Goal: Information Seeking & Learning: Check status

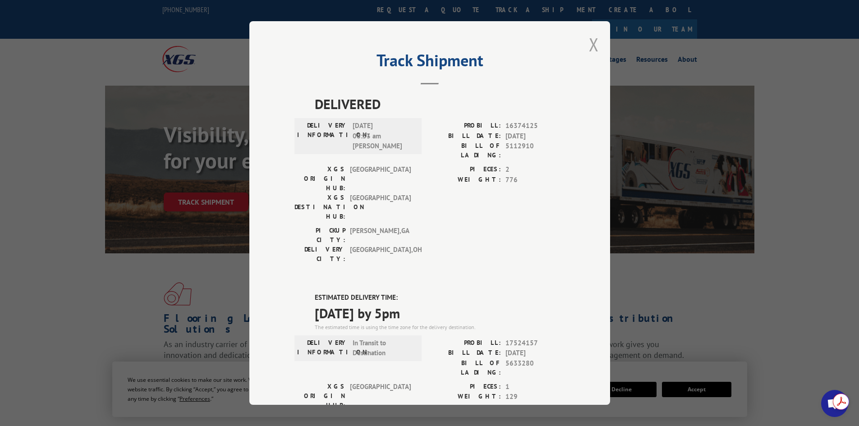
click at [590, 45] on button "Close modal" at bounding box center [594, 44] width 10 height 24
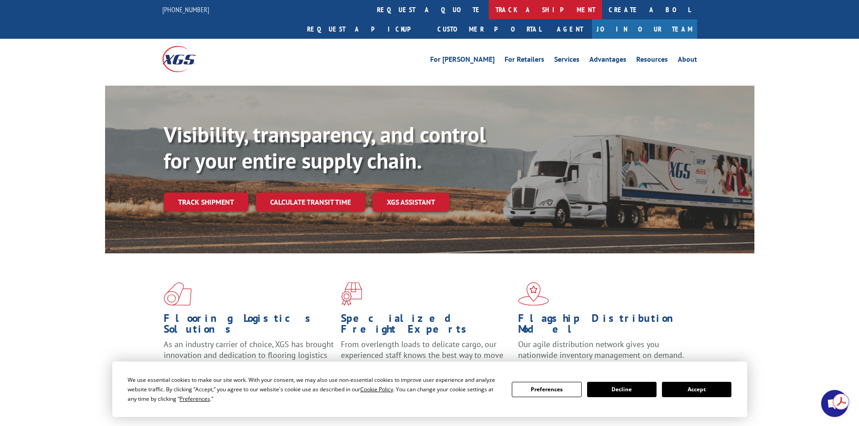
click at [489, 9] on link "track a shipment" at bounding box center [545, 9] width 113 height 19
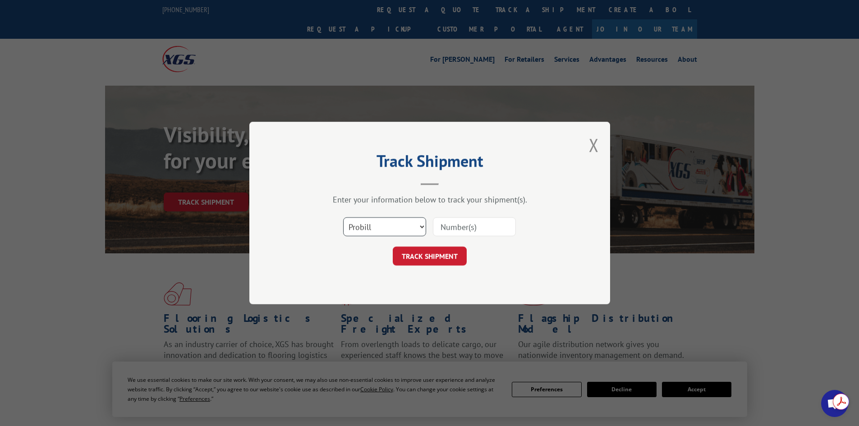
click at [379, 233] on select "Select category... Probill BOL PO" at bounding box center [384, 226] width 83 height 19
select select "po"
click at [343, 217] on select "Select category... Probill BOL PO" at bounding box center [384, 226] width 83 height 19
click at [445, 225] on input at bounding box center [474, 226] width 83 height 19
paste input "32508203"
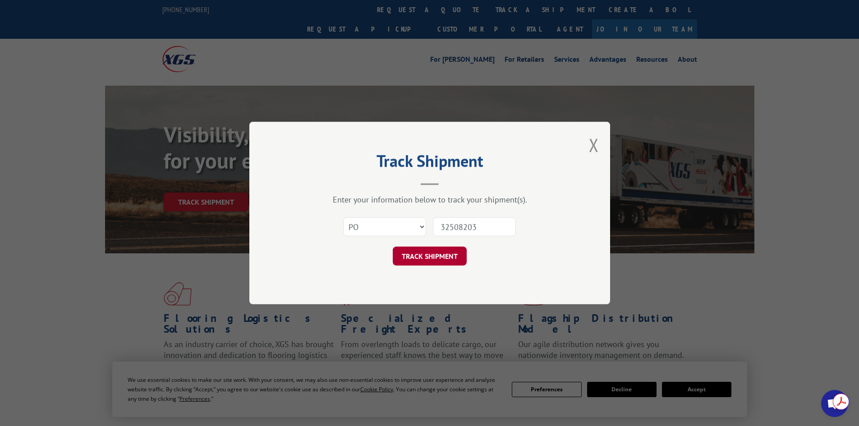
type input "32508203"
click at [430, 255] on button "TRACK SHIPMENT" at bounding box center [430, 256] width 74 height 19
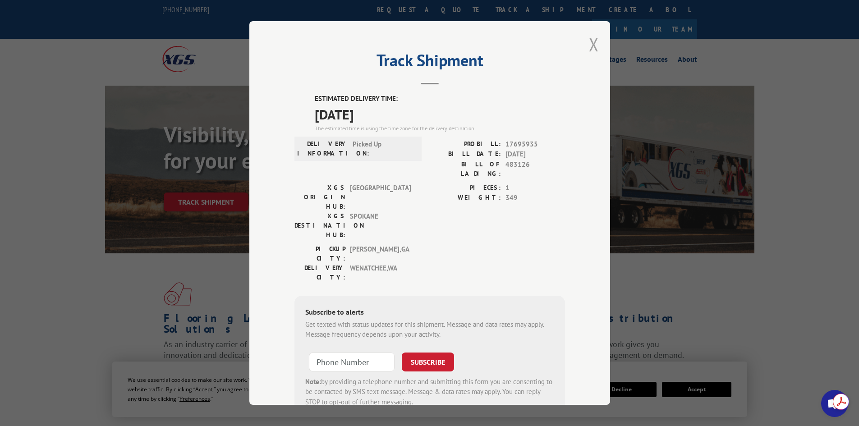
click at [591, 46] on button "Close modal" at bounding box center [594, 44] width 10 height 24
